Goal: Find specific page/section: Find specific page/section

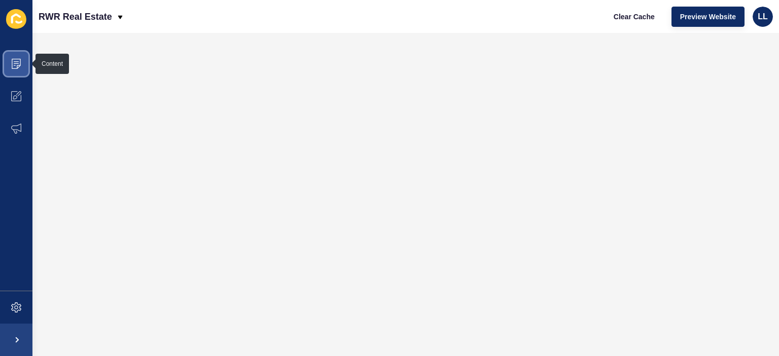
click at [18, 61] on icon at bounding box center [16, 64] width 10 height 10
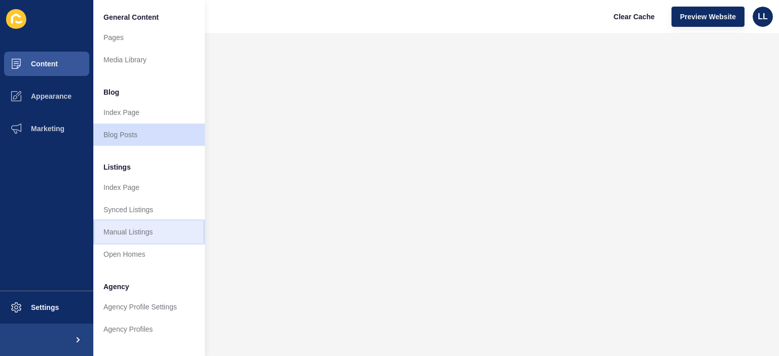
click at [139, 230] on link "Manual Listings" at bounding box center [149, 232] width 112 height 22
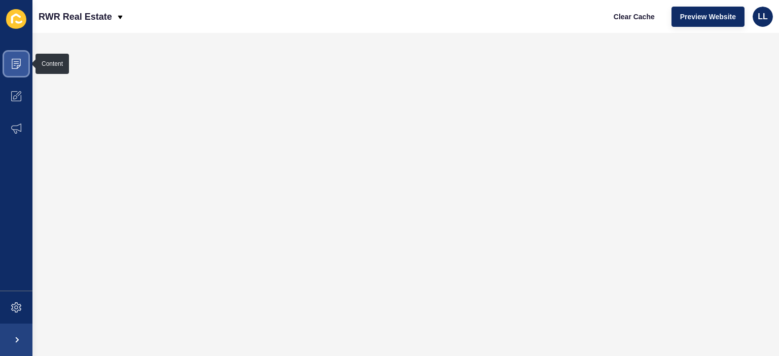
click at [18, 70] on span at bounding box center [16, 64] width 32 height 32
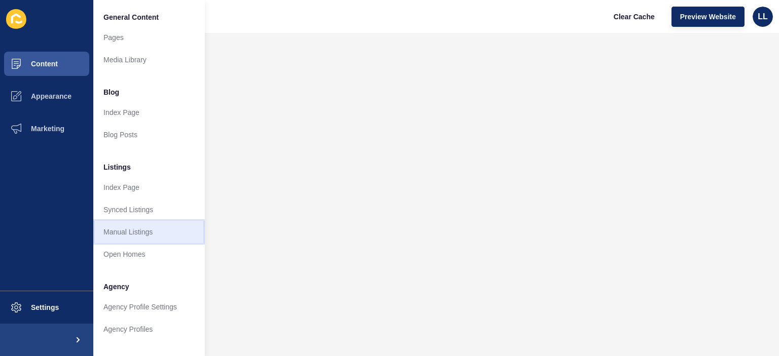
click at [137, 240] on link "Manual Listings" at bounding box center [149, 232] width 112 height 22
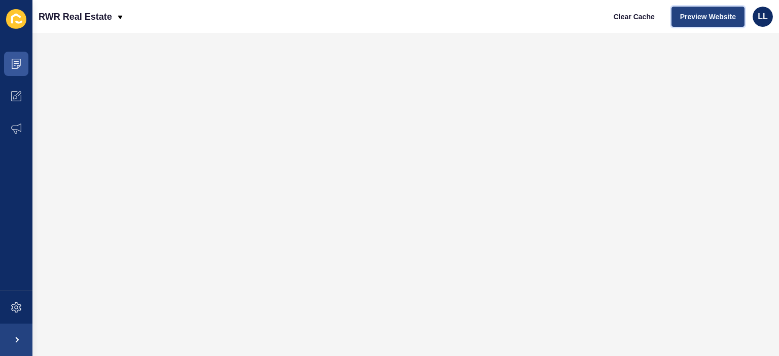
click at [713, 18] on span "Preview Website" at bounding box center [708, 17] width 56 height 10
click at [21, 69] on span at bounding box center [16, 64] width 32 height 32
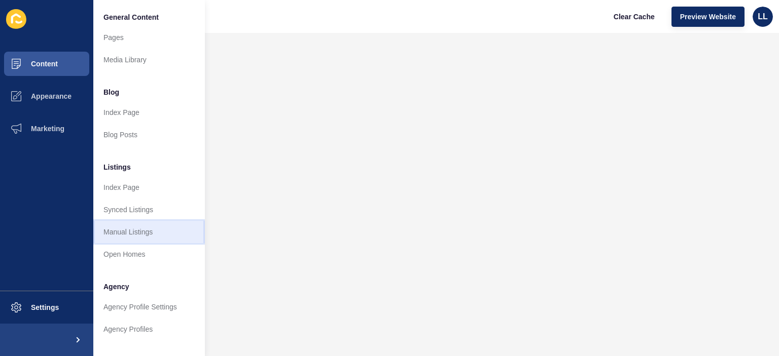
click at [140, 232] on link "Manual Listings" at bounding box center [149, 232] width 112 height 22
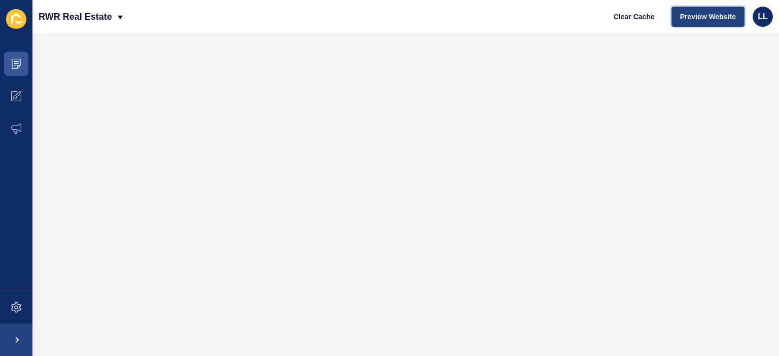
click at [713, 13] on span "Preview Website" at bounding box center [708, 17] width 56 height 10
click at [715, 22] on button "Preview Website" at bounding box center [707, 17] width 73 height 20
